Goal: Task Accomplishment & Management: Use online tool/utility

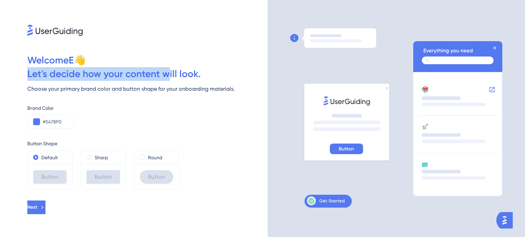
drag, startPoint x: 26, startPoint y: 75, endPoint x: 168, endPoint y: 75, distance: 141.7
click at [168, 75] on div "Welcome E 👋 Let ' s decide how your content will look. Choose your primary bran…" at bounding box center [133, 118] width 267 height 237
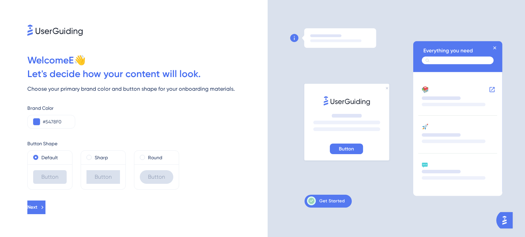
click at [174, 79] on div "Let ' s decide how your content will look." at bounding box center [147, 74] width 240 height 14
drag, startPoint x: 216, startPoint y: 80, endPoint x: 90, endPoint y: 84, distance: 125.7
click at [99, 83] on div "Welcome E 👋 Let ' s decide how your content will look. Choose your primary bran…" at bounding box center [133, 118] width 267 height 237
click at [71, 86] on div "Choose your primary brand color and button shape for your onboarding materials." at bounding box center [147, 89] width 240 height 8
click at [51, 120] on input "#5478F0" at bounding box center [56, 122] width 27 height 8
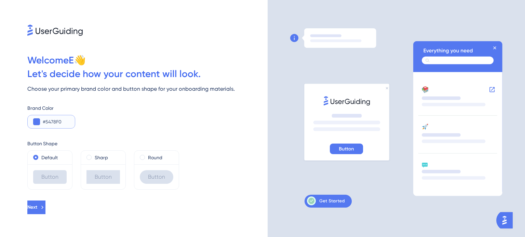
paste input "0A5ACC"
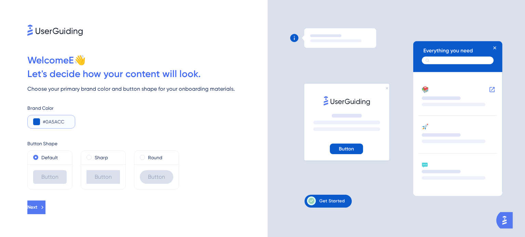
type input "#0A5ACC"
click at [128, 130] on div "Button Shape Default Button Sharp Button Round Button" at bounding box center [147, 159] width 240 height 61
click at [150, 158] on label "Round" at bounding box center [155, 158] width 14 height 8
click at [46, 207] on icon at bounding box center [43, 208] width 6 height 6
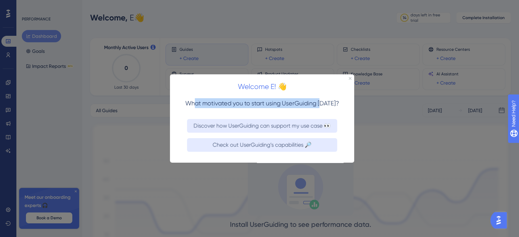
drag, startPoint x: 196, startPoint y: 102, endPoint x: 321, endPoint y: 95, distance: 124.9
click at [321, 95] on div "What motivated you to start using UserGuiding today?" at bounding box center [262, 105] width 184 height 21
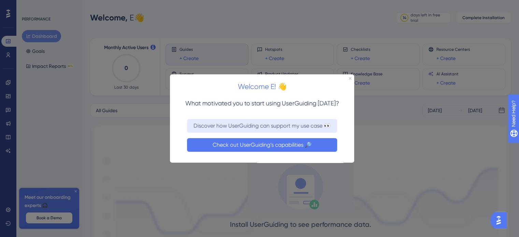
click at [294, 142] on button "Check out UserGuiding’s capabilities 🔎" at bounding box center [262, 145] width 150 height 14
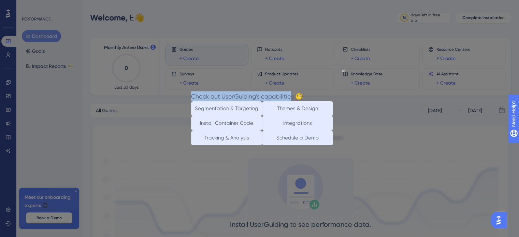
drag, startPoint x: 202, startPoint y: 79, endPoint x: 306, endPoint y: 77, distance: 103.8
click at [303, 92] on div "Check out UserGuiding’s capabilities 🧐" at bounding box center [247, 97] width 112 height 10
click at [303, 92] on h3 "Check out UserGuiding’s capabilities 🧐" at bounding box center [247, 97] width 112 height 10
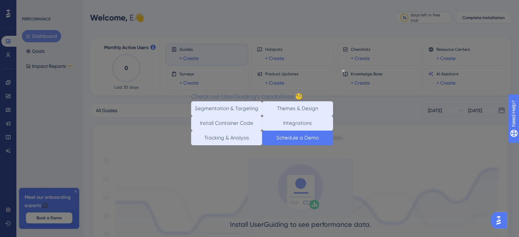
click at [322, 145] on button "Schedule a Demo" at bounding box center [297, 138] width 71 height 15
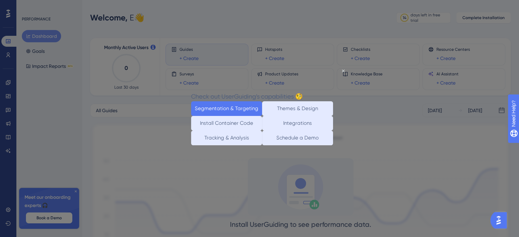
click at [231, 112] on button "Segmentation & Targeting" at bounding box center [226, 108] width 71 height 15
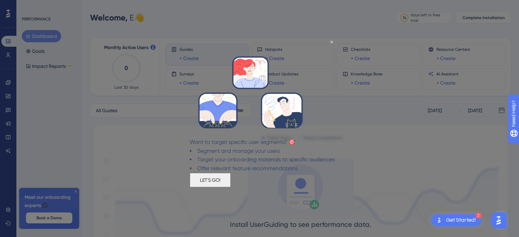
click at [312, 50] on div at bounding box center [251, 94] width 122 height 88
click at [332, 40] on icon "Close Preview" at bounding box center [332, 41] width 3 height 3
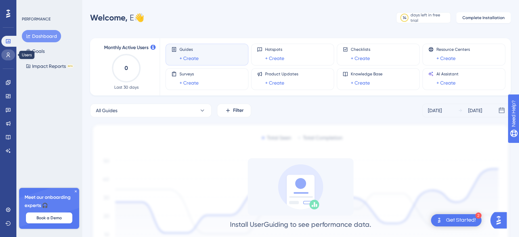
click at [11, 56] on icon at bounding box center [7, 54] width 5 height 5
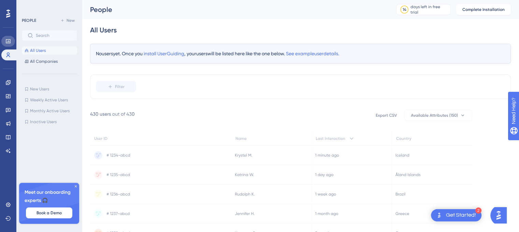
click at [9, 37] on link at bounding box center [8, 41] width 14 height 11
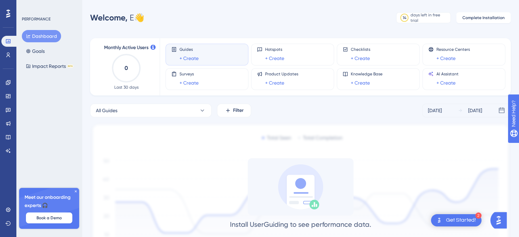
click at [464, 222] on div "Get Started!" at bounding box center [461, 221] width 30 height 8
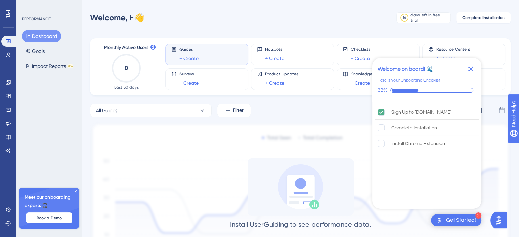
click at [243, 141] on img at bounding box center [300, 202] width 421 height 158
click at [471, 70] on icon "Close Checklist" at bounding box center [471, 69] width 4 height 4
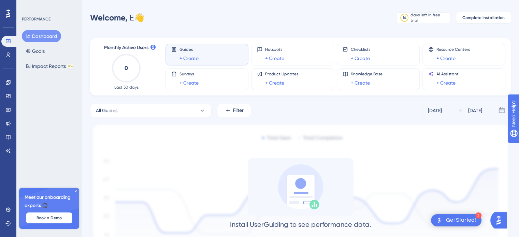
click at [74, 192] on icon at bounding box center [76, 192] width 4 height 4
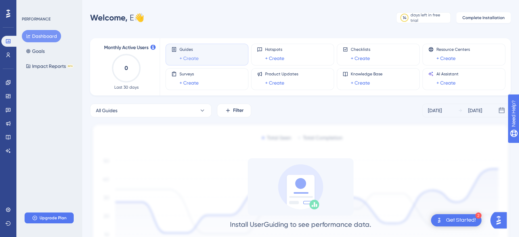
click at [192, 57] on link "+ Create" at bounding box center [189, 58] width 19 height 8
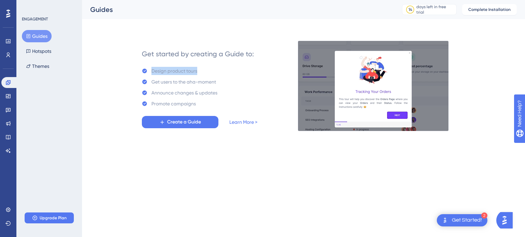
drag, startPoint x: 150, startPoint y: 72, endPoint x: 218, endPoint y: 73, distance: 68.3
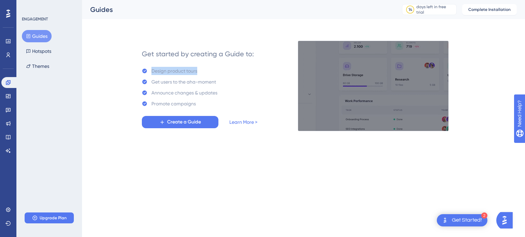
click at [218, 73] on div "Get started by creating a Guide to: Design product tours Get users to the aha-m…" at bounding box center [199, 86] width 115 height 85
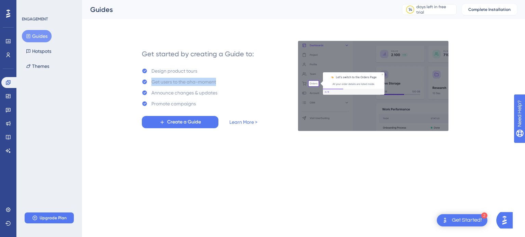
drag, startPoint x: 226, startPoint y: 83, endPoint x: 150, endPoint y: 83, distance: 75.8
click at [150, 83] on div "Get started by creating a Guide to: Design product tours Get users to the aha-m…" at bounding box center [199, 86] width 115 height 85
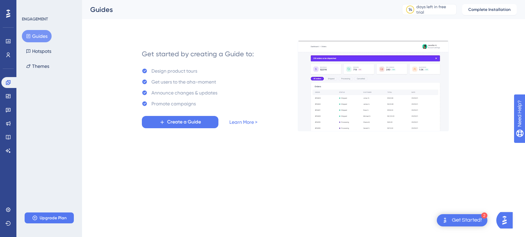
click at [177, 92] on div "Announce changes & updates" at bounding box center [184, 93] width 66 height 8
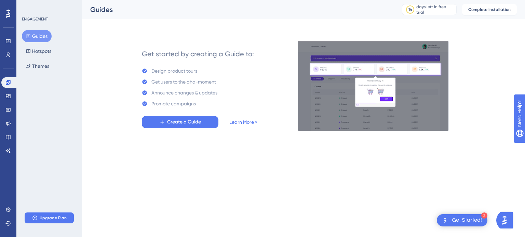
click at [235, 0] on html "2 Get Started! Performance Users Engagement Widgets Feedback Product Updates Kn…" at bounding box center [262, 0] width 525 height 0
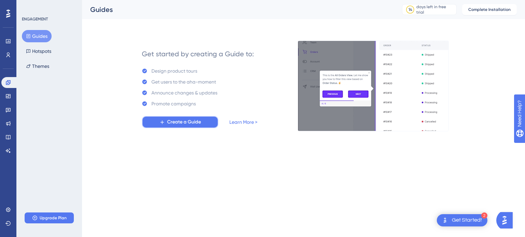
click at [167, 122] on span "Create a Guide" at bounding box center [184, 122] width 34 height 8
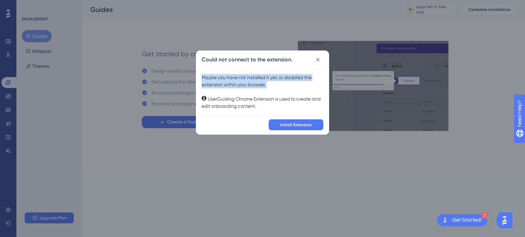
drag, startPoint x: 203, startPoint y: 76, endPoint x: 308, endPoint y: 88, distance: 105.9
click at [308, 88] on div "Maybe you have not installed it yet, or disabled the extension within your brow…" at bounding box center [262, 92] width 122 height 36
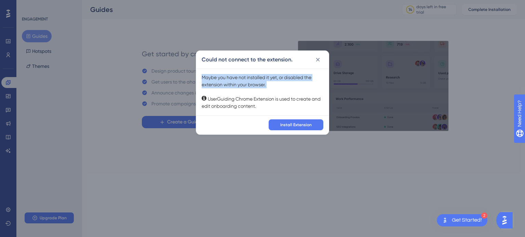
click at [308, 88] on div "Maybe you have not installed it yet, or disabled the extension within your brow…" at bounding box center [262, 92] width 122 height 36
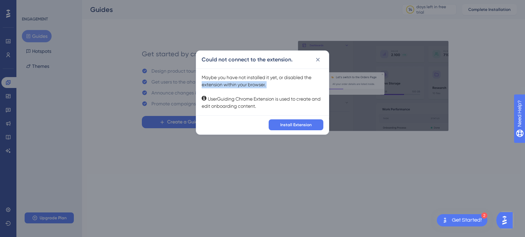
drag, startPoint x: 197, startPoint y: 84, endPoint x: 268, endPoint y: 101, distance: 73.0
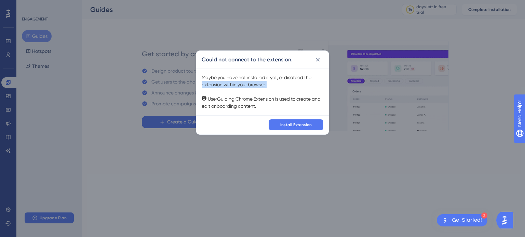
click at [275, 89] on div "Maybe you have not installed it yet, or disabled the extension within your brow…" at bounding box center [262, 92] width 133 height 47
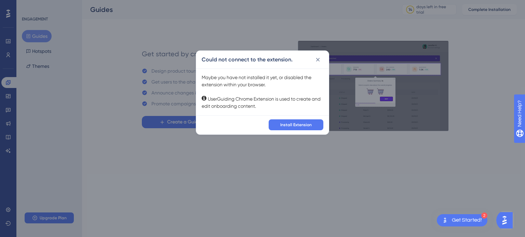
click at [263, 105] on div "Maybe you have not installed it yet, or disabled the extension within your brow…" at bounding box center [262, 92] width 122 height 36
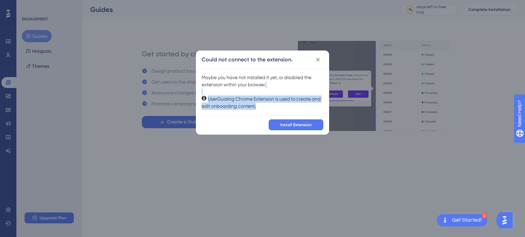
drag, startPoint x: 208, startPoint y: 95, endPoint x: 272, endPoint y: 106, distance: 64.5
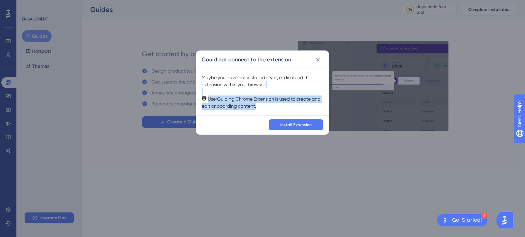
click at [272, 106] on div "Maybe you have not installed it yet, or disabled the extension within your brow…" at bounding box center [262, 92] width 122 height 36
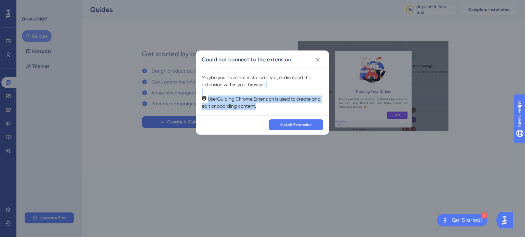
click at [272, 106] on div "Maybe you have not installed it yet, or disabled the extension within your brow…" at bounding box center [262, 92] width 122 height 36
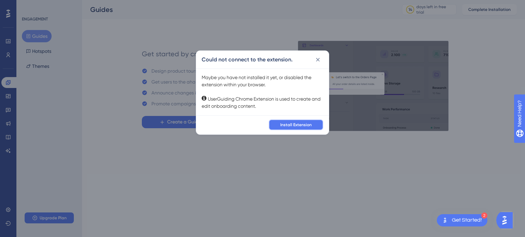
click at [281, 127] on span "Install Extension" at bounding box center [295, 124] width 31 height 5
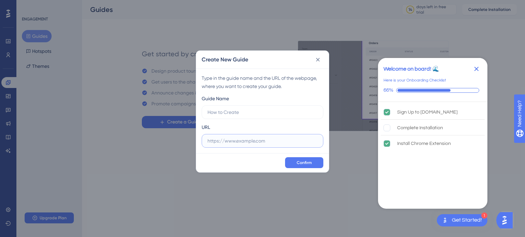
click at [225, 144] on input "text" at bounding box center [262, 141] width 110 height 8
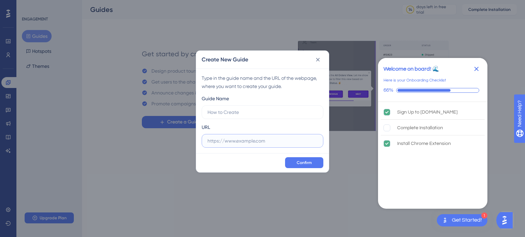
paste input "https://cmquality.vercel.app/"
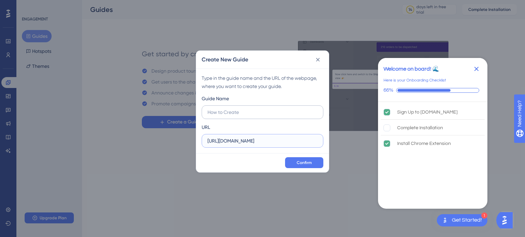
type input "https://cmquality.vercel.app/"
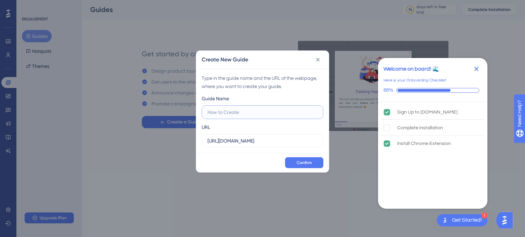
click at [220, 115] on input "text" at bounding box center [262, 113] width 110 height 8
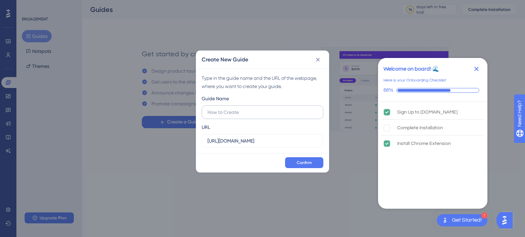
click at [221, 116] on label at bounding box center [262, 113] width 122 height 14
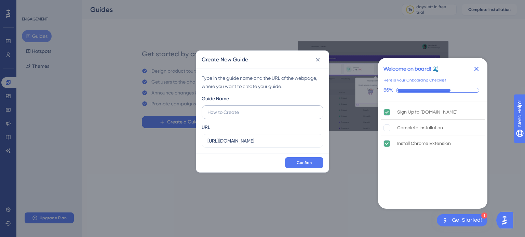
click at [221, 116] on input "text" at bounding box center [262, 113] width 110 height 8
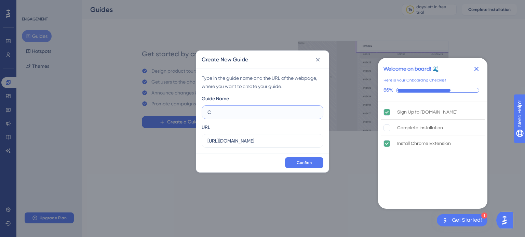
type input "Cr"
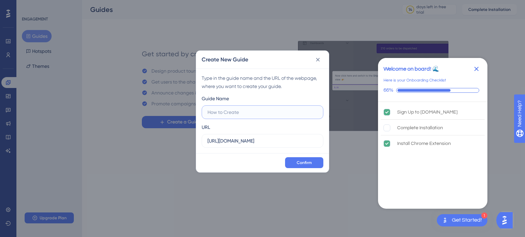
click at [253, 112] on input "text" at bounding box center [262, 113] width 110 height 8
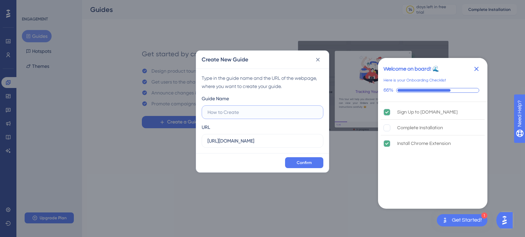
paste input "Start analysis"
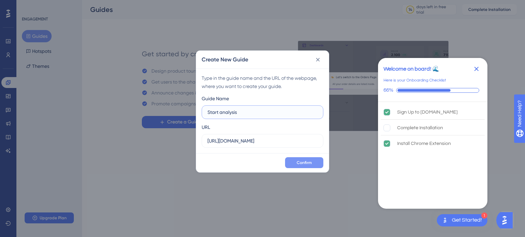
type input "Start analysis"
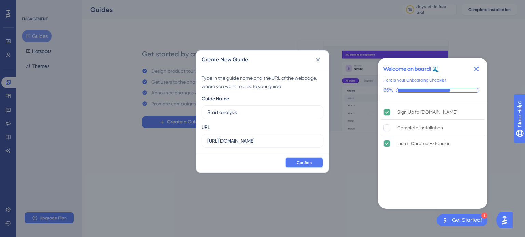
click at [303, 162] on span "Confirm" at bounding box center [303, 162] width 15 height 5
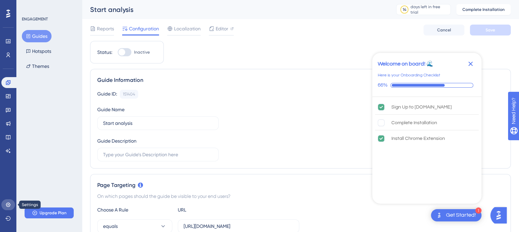
click at [9, 208] on link at bounding box center [8, 204] width 14 height 11
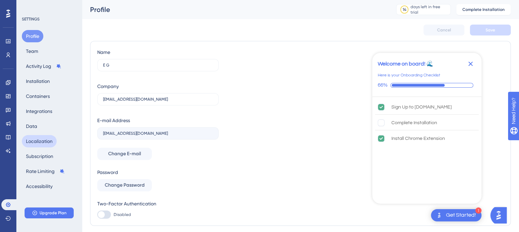
click at [41, 142] on button "Localization" at bounding box center [39, 141] width 35 height 12
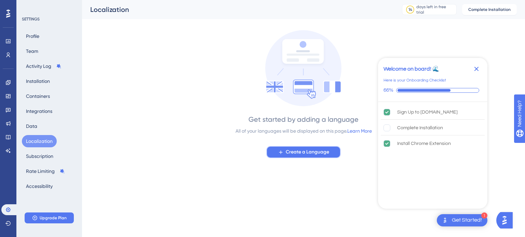
click at [310, 155] on span "Create a Language" at bounding box center [307, 152] width 43 height 8
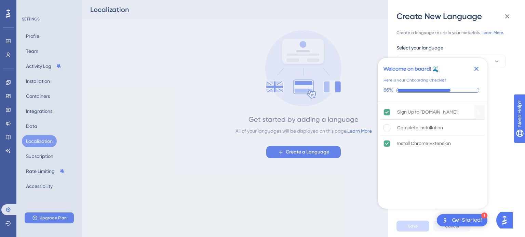
click at [446, 117] on div "Sign Up to UserGuiding.com" at bounding box center [432, 112] width 104 height 15
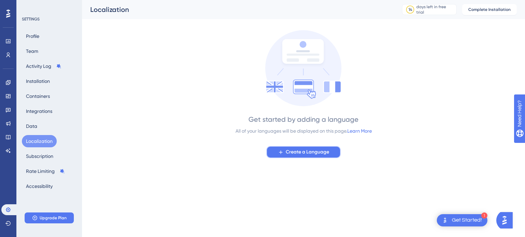
click at [302, 147] on button "Create a Language" at bounding box center [303, 152] width 74 height 12
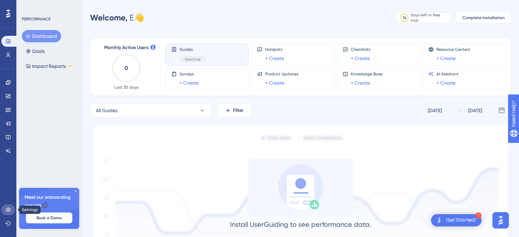
click at [7, 207] on link at bounding box center [8, 210] width 14 height 11
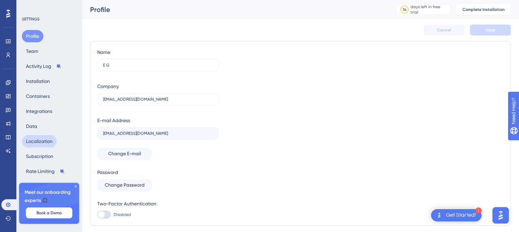
click at [40, 142] on button "Localization" at bounding box center [39, 141] width 35 height 12
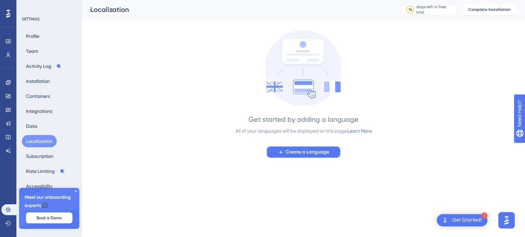
click at [304, 156] on span "Create a Language" at bounding box center [307, 152] width 43 height 8
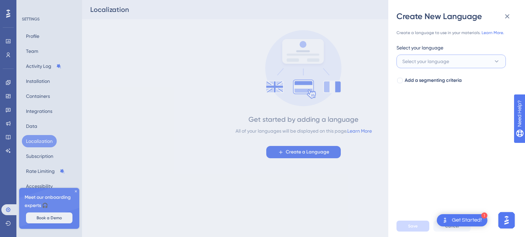
click at [437, 62] on span "Select your language" at bounding box center [425, 61] width 47 height 8
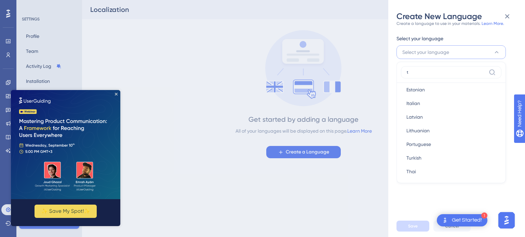
scroll to position [76, 0]
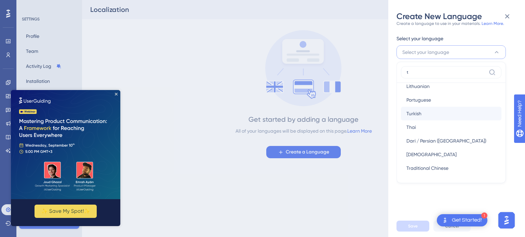
type input "t"
click at [424, 113] on div "Turkish Turkish" at bounding box center [450, 114] width 89 height 14
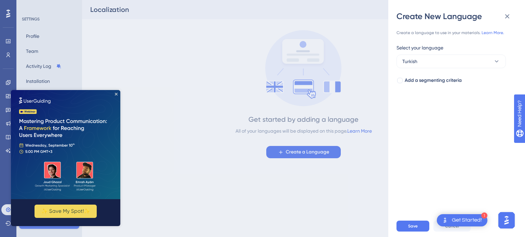
scroll to position [0, 0]
click at [402, 229] on button "Save" at bounding box center [412, 226] width 33 height 11
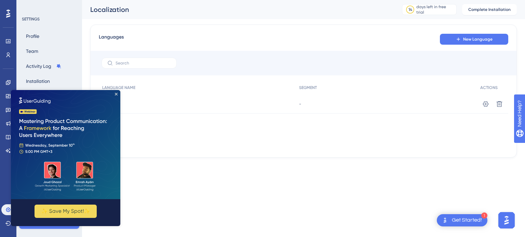
click at [114, 94] on img at bounding box center [65, 144] width 109 height 109
drag, startPoint x: 115, startPoint y: 94, endPoint x: 127, endPoint y: 184, distance: 90.9
click at [115, 94] on icon "Close Preview" at bounding box center [116, 94] width 3 height 3
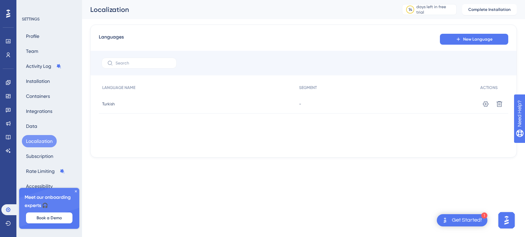
click at [231, 59] on div at bounding box center [304, 63] width 426 height 25
click at [299, 106] on span "-" at bounding box center [300, 103] width 2 height 5
click at [487, 103] on icon at bounding box center [486, 103] width 6 height 5
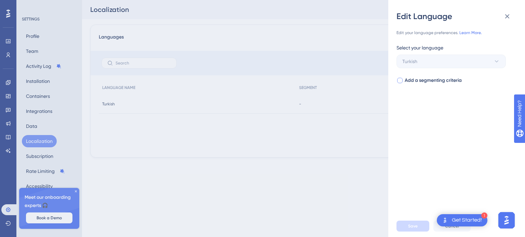
click at [423, 82] on span "Add a segmenting criteria" at bounding box center [432, 81] width 57 height 8
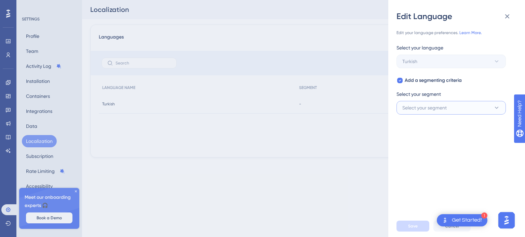
click at [428, 108] on span "Select your segment" at bounding box center [424, 108] width 44 height 8
click at [433, 107] on span "Select your segment" at bounding box center [424, 108] width 44 height 8
click at [420, 88] on div "Add a segmenting criteria Select your segment Select your segment" at bounding box center [453, 96] width 115 height 38
click at [421, 84] on span "Add a segmenting criteria" at bounding box center [432, 81] width 57 height 8
checkbox input "false"
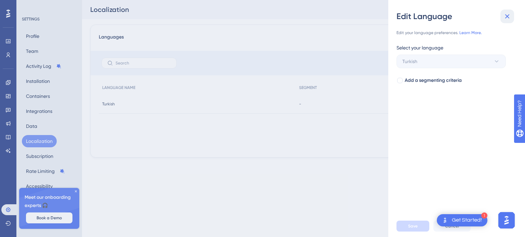
click at [509, 20] on icon at bounding box center [507, 16] width 8 height 8
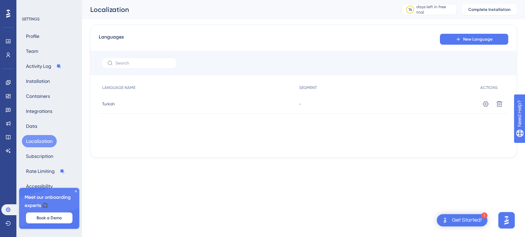
click at [384, 132] on div "LANGUAGE NAME SEGMENT ACTIONS Turkish Turkish - Settings Delete" at bounding box center [303, 115] width 409 height 68
click at [75, 191] on icon at bounding box center [76, 192] width 4 height 4
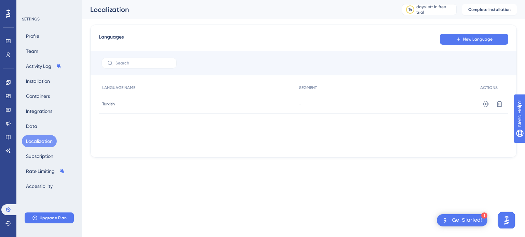
click at [273, 64] on div at bounding box center [304, 63] width 426 height 25
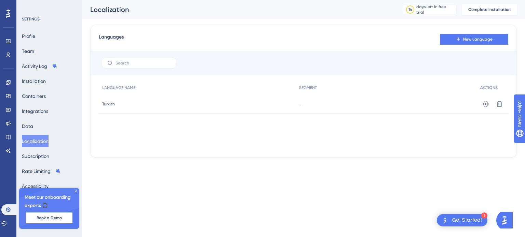
click at [76, 190] on icon at bounding box center [76, 192] width 4 height 4
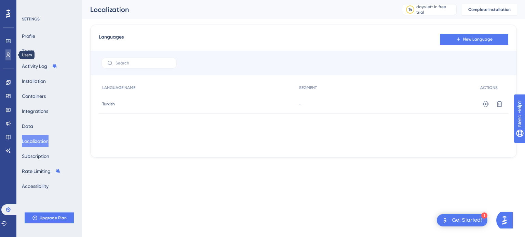
click at [10, 53] on icon at bounding box center [7, 54] width 5 height 5
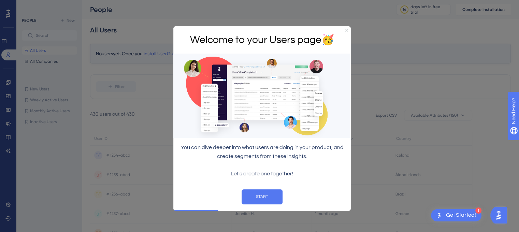
click at [346, 29] on icon "Close Preview" at bounding box center [347, 30] width 3 height 3
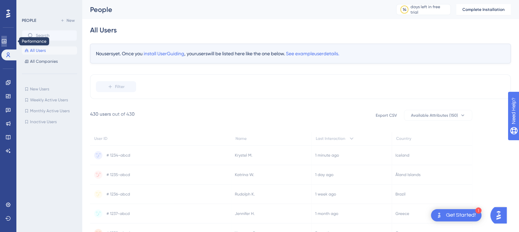
click at [5, 40] on icon at bounding box center [3, 41] width 5 height 5
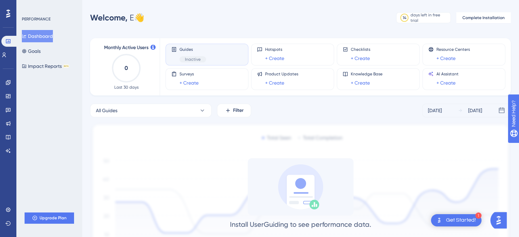
click at [189, 52] on div "Guides Inactive" at bounding box center [193, 55] width 27 height 16
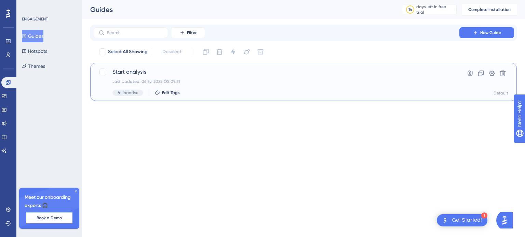
click at [155, 71] on span "Start analysis" at bounding box center [275, 72] width 327 height 8
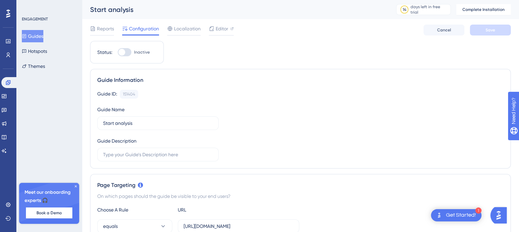
click at [33, 36] on button "Guides" at bounding box center [33, 36] width 22 height 12
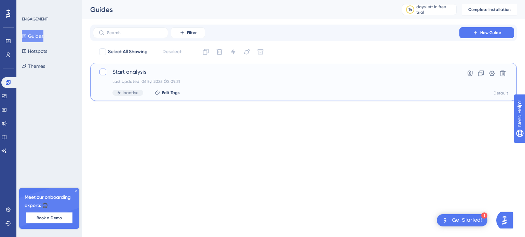
click at [103, 73] on div at bounding box center [102, 72] width 7 height 7
checkbox input "true"
click at [491, 74] on icon at bounding box center [491, 73] width 7 height 7
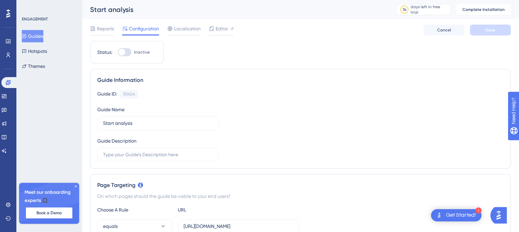
click at [126, 53] on div at bounding box center [125, 52] width 14 height 8
click at [118, 53] on input "Inactive" at bounding box center [117, 52] width 0 height 0
checkbox input "false"
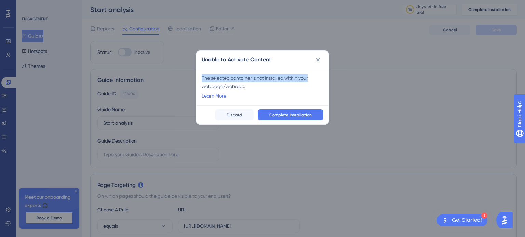
drag, startPoint x: 202, startPoint y: 78, endPoint x: 286, endPoint y: 83, distance: 83.9
click at [308, 75] on div "The selected container is not installed within your webpage/webapp." at bounding box center [262, 82] width 122 height 16
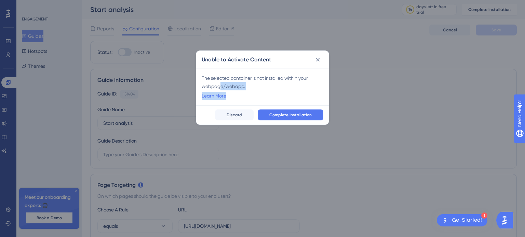
drag, startPoint x: 236, startPoint y: 90, endPoint x: 258, endPoint y: 90, distance: 21.9
click at [255, 90] on div "The selected container is not installed within your webpage/webapp. Learn More" at bounding box center [262, 87] width 122 height 26
click at [239, 86] on div "The selected container is not installed within your webpage/webapp." at bounding box center [262, 82] width 122 height 16
click at [273, 114] on span "Complete Installation" at bounding box center [290, 114] width 42 height 5
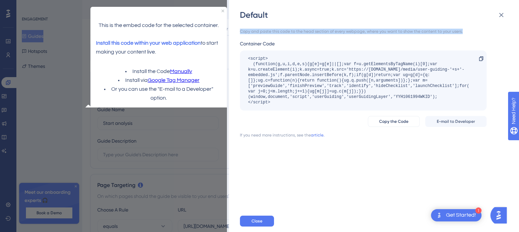
drag, startPoint x: 459, startPoint y: 31, endPoint x: 238, endPoint y: 33, distance: 221.0
click at [238, 33] on div "Default Copy and paste this code to the head section of every webpage, where yo…" at bounding box center [374, 116] width 290 height 232
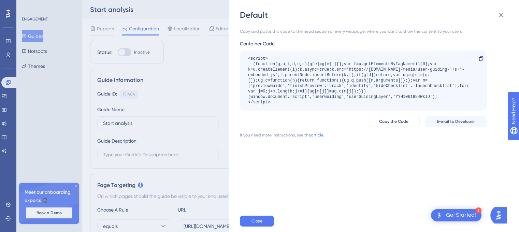
click at [272, 45] on div "Container Code" at bounding box center [363, 44] width 247 height 8
drag, startPoint x: 278, startPoint y: 43, endPoint x: 264, endPoint y: 41, distance: 13.5
click at [239, 42] on div "Default Copy and paste this code to the head section of every webpage, where yo…" at bounding box center [374, 116] width 290 height 232
click at [264, 41] on div "Container Code" at bounding box center [363, 44] width 247 height 8
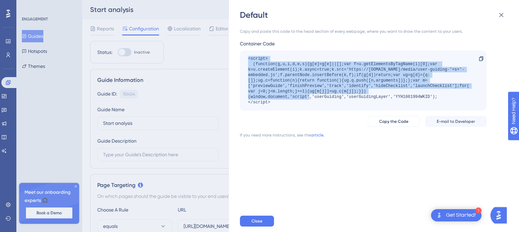
drag, startPoint x: 249, startPoint y: 58, endPoint x: 288, endPoint y: 98, distance: 55.8
click at [288, 98] on div "<script> (function(g,u,i,d,e,s){g[e]=g[e]||[];var f=u.getElementsByTagName(i)[0…" at bounding box center [360, 80] width 224 height 49
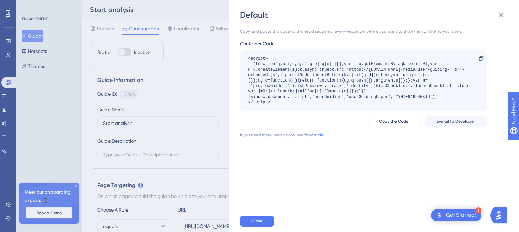
click at [288, 101] on div "<script> (function(g,u,i,d,e,s){g[e]=g[e]||[];var f=u.getElementsByTagName(i)[0…" at bounding box center [360, 80] width 224 height 49
click at [500, 14] on icon at bounding box center [502, 15] width 4 height 4
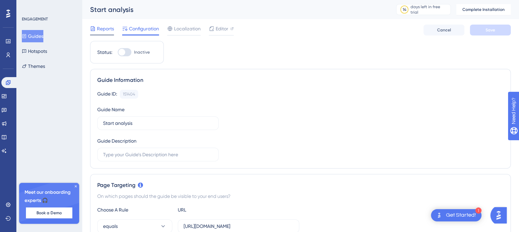
click at [102, 30] on span "Reports" at bounding box center [105, 29] width 17 height 8
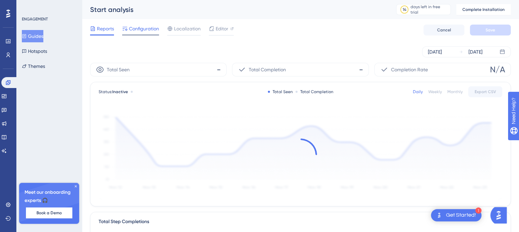
click at [135, 29] on span "Configuration" at bounding box center [144, 29] width 30 height 8
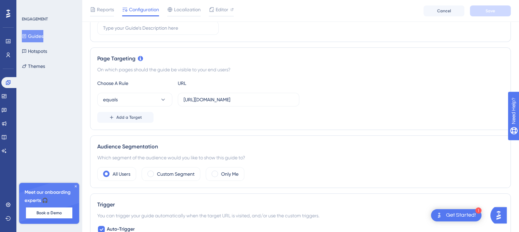
scroll to position [137, 0]
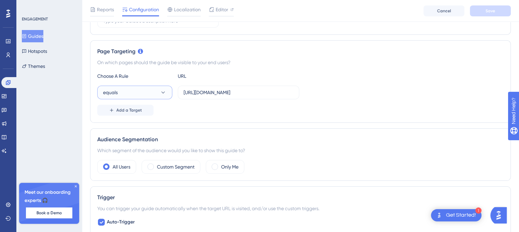
click at [161, 93] on icon at bounding box center [163, 92] width 7 height 7
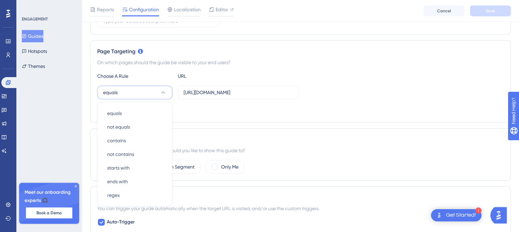
scroll to position [174, 0]
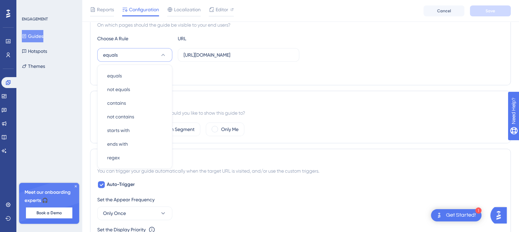
click at [338, 62] on div "Choose A Rule URL equals equals equals not equals not equals contains contains …" at bounding box center [300, 56] width 407 height 44
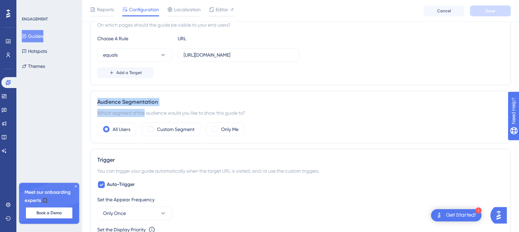
drag, startPoint x: 96, startPoint y: 103, endPoint x: 149, endPoint y: 112, distance: 53.3
click at [145, 112] on div "Audience Segmentation Which segment of the audience would you like to show this…" at bounding box center [300, 117] width 421 height 53
click at [156, 112] on div "Which segment of the audience would you like to show this guide to?" at bounding box center [300, 113] width 407 height 8
drag, startPoint x: 147, startPoint y: 112, endPoint x: 166, endPoint y: 113, distance: 18.8
click at [163, 113] on div "Audience Segmentation Which segment of the audience would you like to show this…" at bounding box center [300, 117] width 421 height 53
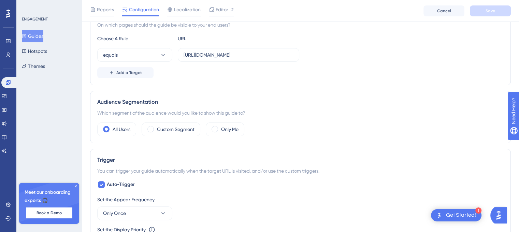
click at [166, 113] on div "Which segment of the audience would you like to show this guide to?" at bounding box center [300, 113] width 407 height 8
drag, startPoint x: 102, startPoint y: 111, endPoint x: 255, endPoint y: 110, distance: 153.0
click at [254, 110] on div "Which segment of the audience would you like to show this guide to?" at bounding box center [300, 113] width 407 height 8
drag, startPoint x: 255, startPoint y: 110, endPoint x: 261, endPoint y: 110, distance: 6.1
click at [255, 110] on div "Which segment of the audience would you like to show this guide to?" at bounding box center [300, 113] width 407 height 8
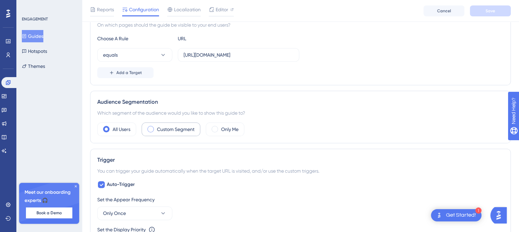
click at [145, 129] on div "Custom Segment" at bounding box center [171, 130] width 59 height 14
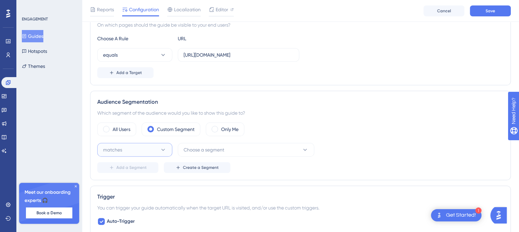
click at [140, 149] on button "matches" at bounding box center [134, 150] width 75 height 14
click at [222, 147] on span "Choose a segment" at bounding box center [204, 150] width 41 height 8
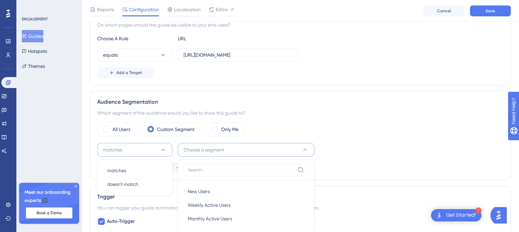
scroll to position [254, 0]
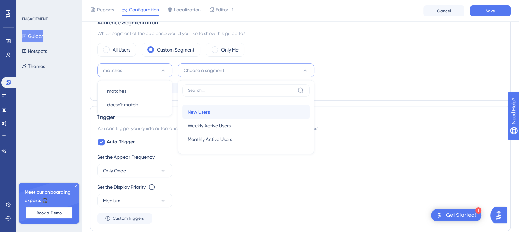
click at [268, 112] on div "New Users New Users" at bounding box center [246, 112] width 117 height 14
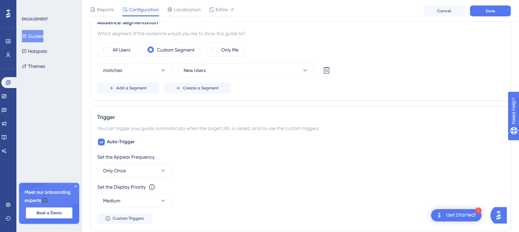
click at [283, 91] on div "Add a Segment Create a Segment" at bounding box center [300, 88] width 407 height 11
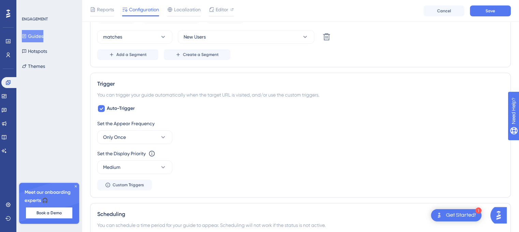
scroll to position [288, 0]
drag, startPoint x: 101, startPoint y: 121, endPoint x: 161, endPoint y: 121, distance: 59.1
click at [159, 121] on div "Set the Appear Frequency" at bounding box center [300, 123] width 407 height 8
click at [162, 121] on div "Set the Appear Frequency" at bounding box center [300, 123] width 407 height 8
click at [143, 42] on div "matches New Users Delete Add a Segment Create a Segment" at bounding box center [300, 44] width 407 height 30
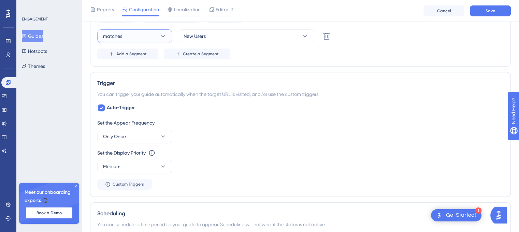
click at [143, 41] on button "matches" at bounding box center [134, 36] width 75 height 14
click at [201, 35] on span "New Users" at bounding box center [195, 36] width 22 height 8
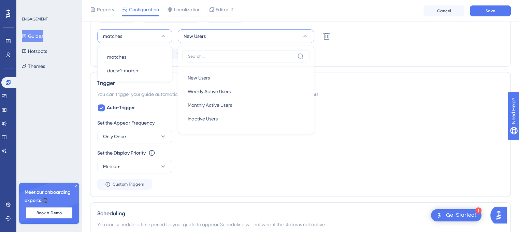
click at [386, 52] on div "Add a Segment Create a Segment" at bounding box center [300, 53] width 407 height 11
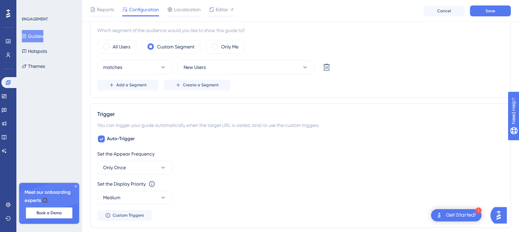
scroll to position [220, 0]
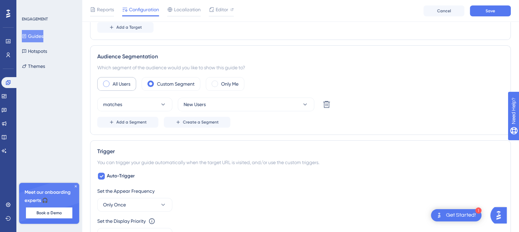
click at [113, 80] on label "All Users" at bounding box center [122, 84] width 18 height 8
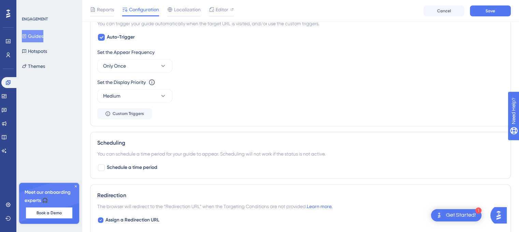
scroll to position [322, 0]
drag, startPoint x: 103, startPoint y: 50, endPoint x: 153, endPoint y: 50, distance: 50.2
click at [150, 50] on div "Set the Appear Frequency" at bounding box center [300, 52] width 407 height 8
click at [159, 50] on div "Set the Appear Frequency" at bounding box center [300, 52] width 407 height 8
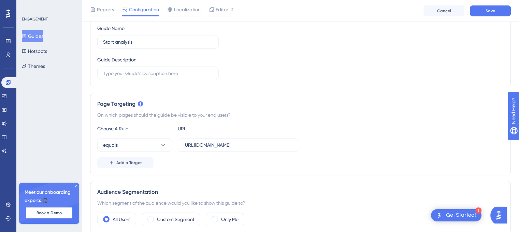
scroll to position [0, 0]
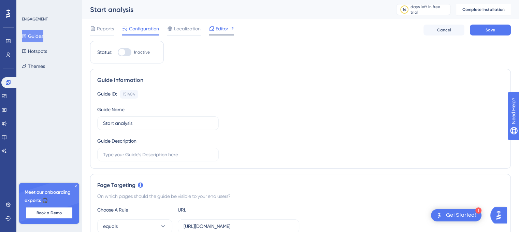
click at [214, 27] on div "Editor" at bounding box center [221, 29] width 25 height 8
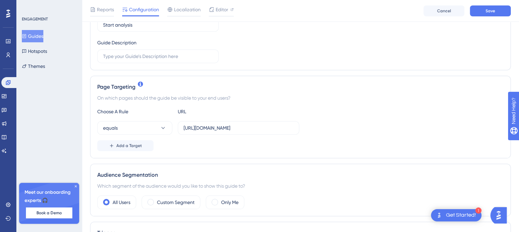
scroll to position [102, 0]
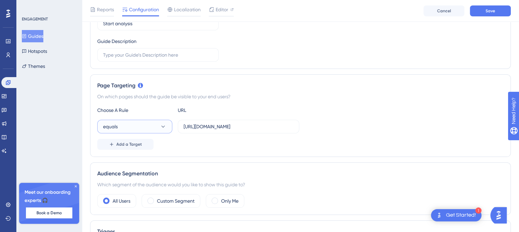
click at [163, 128] on icon at bounding box center [163, 126] width 7 height 7
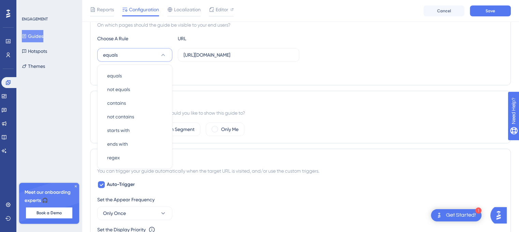
click at [207, 69] on div "Add a Target" at bounding box center [300, 72] width 407 height 11
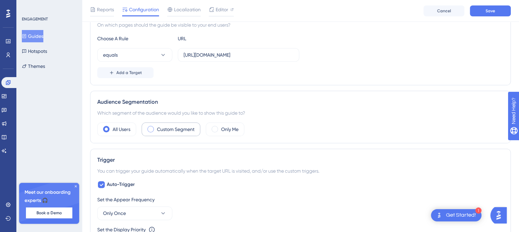
click at [171, 128] on label "Custom Segment" at bounding box center [176, 129] width 38 height 8
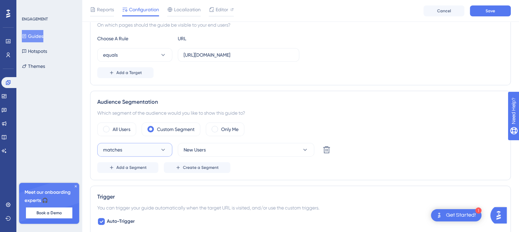
click at [154, 146] on button "matches" at bounding box center [134, 150] width 75 height 14
click at [189, 147] on span "New Users" at bounding box center [195, 150] width 22 height 8
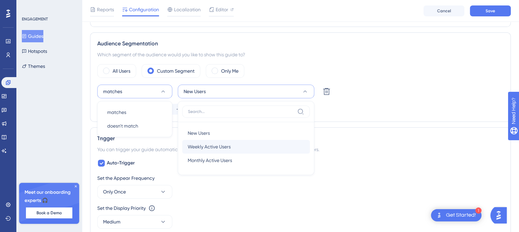
scroll to position [185, 0]
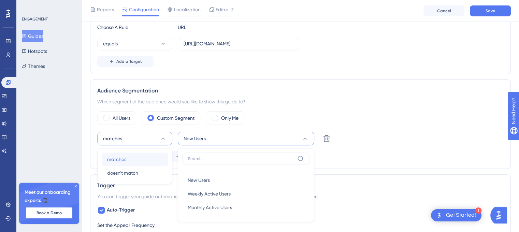
click at [126, 161] on div "matches matches" at bounding box center [134, 160] width 55 height 14
click at [213, 140] on button "New Users" at bounding box center [246, 139] width 137 height 14
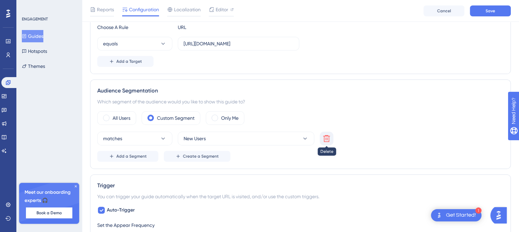
click at [324, 136] on icon at bounding box center [326, 138] width 7 height 7
click at [194, 155] on span "Create a Segment" at bounding box center [201, 156] width 36 height 5
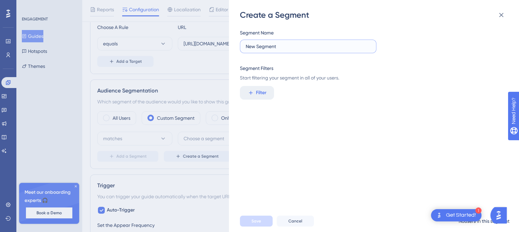
click at [306, 50] on input "New Segment" at bounding box center [308, 47] width 125 height 8
drag, startPoint x: 305, startPoint y: 49, endPoint x: 240, endPoint y: 56, distance: 65.2
click at [238, 54] on div "Create a Segment Segment Name New Segment Segment Filters Start filtering your …" at bounding box center [374, 116] width 290 height 232
click at [291, 74] on span "Start filtering your segment in all of your users." at bounding box center [372, 78] width 264 height 8
click at [252, 90] on icon at bounding box center [251, 93] width 6 height 6
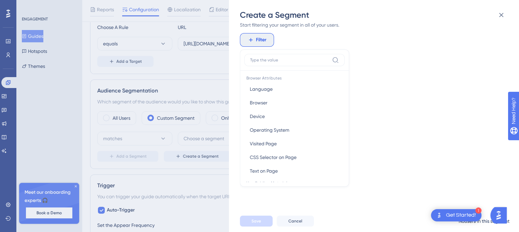
scroll to position [0, 0]
drag, startPoint x: 467, startPoint y: 114, endPoint x: 487, endPoint y: 32, distance: 84.4
click at [467, 112] on div "Segment Name New Segment Segment Filters Start filtering your segment in all of…" at bounding box center [377, 115] width 275 height 190
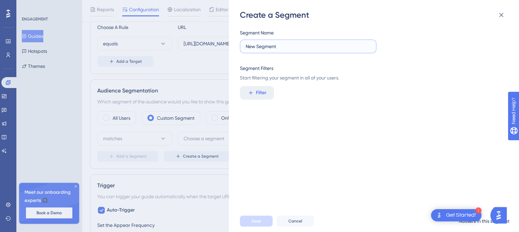
click at [272, 50] on input "New Segment" at bounding box center [308, 47] width 125 height 8
click at [289, 49] on input "New Segment" at bounding box center [308, 47] width 125 height 8
click at [267, 92] on button "Filter" at bounding box center [257, 93] width 34 height 14
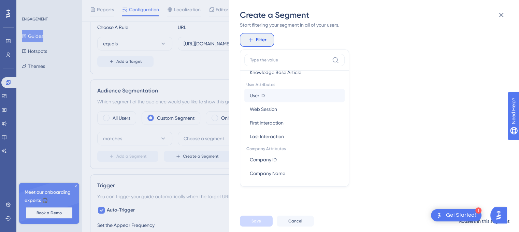
scroll to position [305, 0]
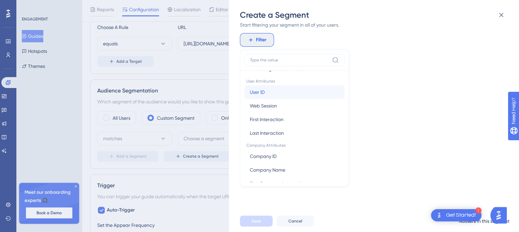
click at [281, 90] on button "User ID User ID" at bounding box center [295, 92] width 100 height 14
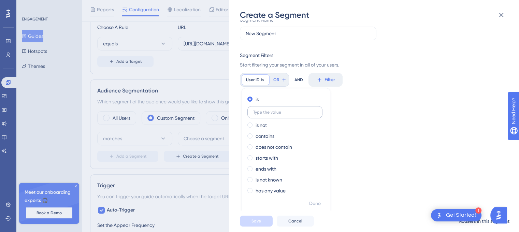
click at [278, 112] on input "text" at bounding box center [285, 112] width 64 height 5
click at [271, 115] on label at bounding box center [285, 112] width 75 height 12
click at [271, 115] on input "text" at bounding box center [285, 112] width 64 height 5
paste input "test@mail.com"
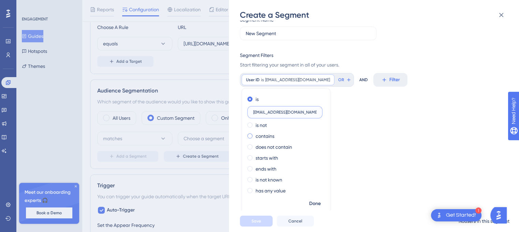
type input "test@mail.com"
click at [260, 135] on label "contains" at bounding box center [265, 136] width 19 height 8
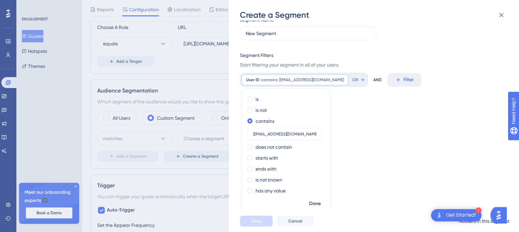
click at [369, 125] on div "Segment Name New Segment Segment Filters Start filtering your segment in all of…" at bounding box center [377, 115] width 275 height 190
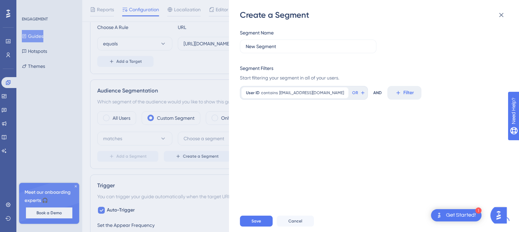
scroll to position [0, 0]
click at [351, 90] on button "OR" at bounding box center [358, 92] width 15 height 11
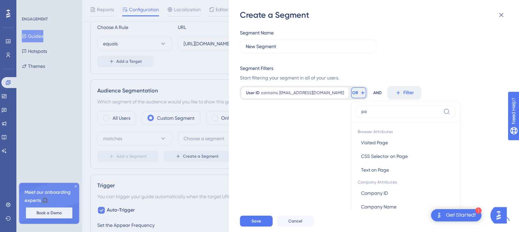
type input "p"
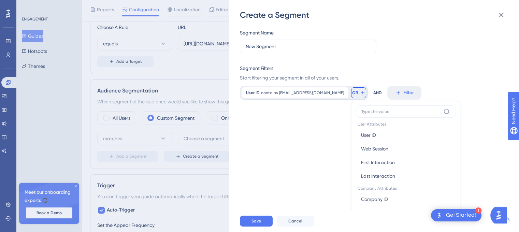
scroll to position [296, 0]
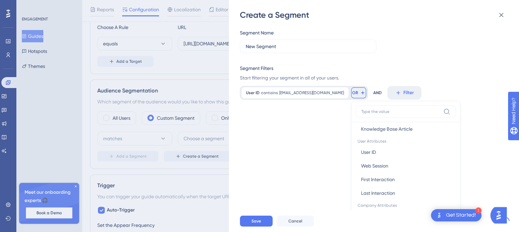
click at [490, 161] on div "Segment Name New Segment Segment Filters Start filtering your segment in all of…" at bounding box center [377, 115] width 275 height 190
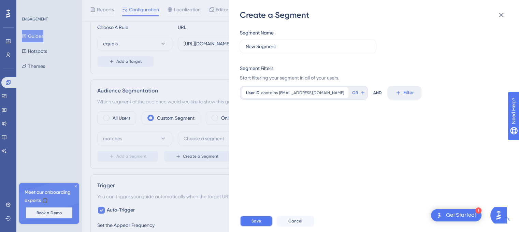
click at [265, 223] on button "Save" at bounding box center [256, 221] width 33 height 11
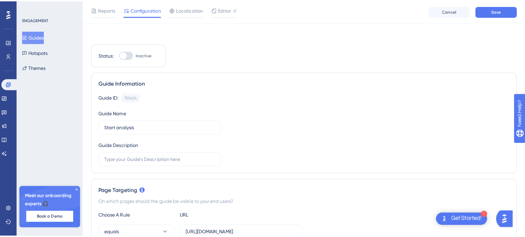
scroll to position [0, 0]
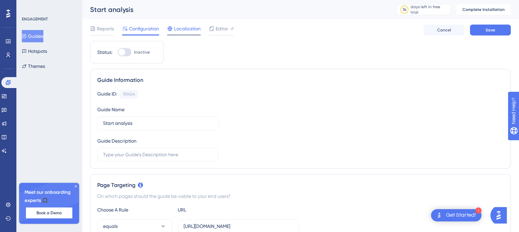
click at [189, 29] on span "Localization" at bounding box center [187, 29] width 27 height 8
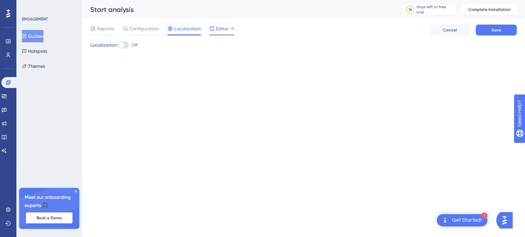
click at [219, 30] on span "Editor" at bounding box center [222, 29] width 13 height 8
